Goal: Find specific page/section: Find specific page/section

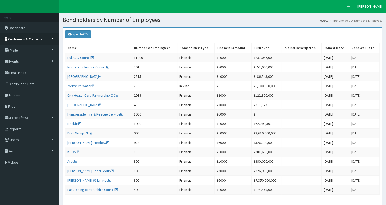
click at [31, 38] on span "Customers & Contacts" at bounding box center [25, 39] width 34 height 5
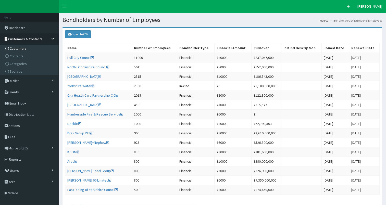
click at [16, 48] on span "Customers" at bounding box center [18, 48] width 17 height 5
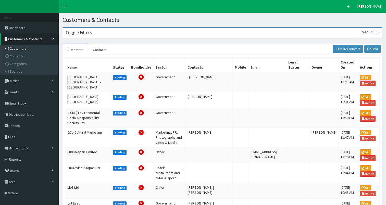
click at [102, 34] on div "Toggle Filters 9732 Entries" at bounding box center [222, 33] width 319 height 10
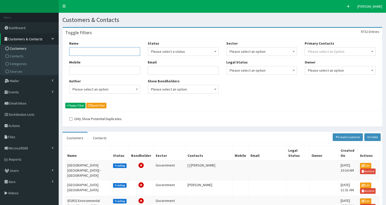
click at [104, 51] on input "Name" at bounding box center [104, 51] width 71 height 9
type input "Humber HR"
click at [76, 106] on button "Apply Filter" at bounding box center [75, 106] width 20 height 6
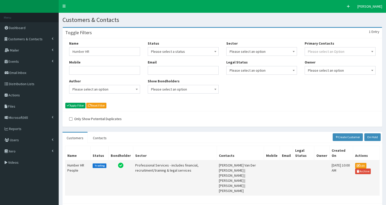
click at [74, 164] on td "Humber HR People" at bounding box center [77, 178] width 25 height 35
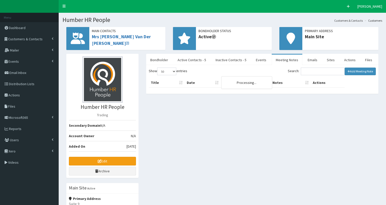
select select "50"
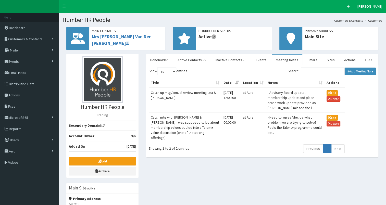
click at [362, 60] on link "Files" at bounding box center [368, 60] width 15 height 11
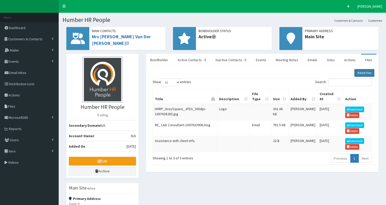
click at [361, 73] on link "Add Files" at bounding box center [364, 73] width 20 height 8
